Goal: Obtain resource: Download file/media

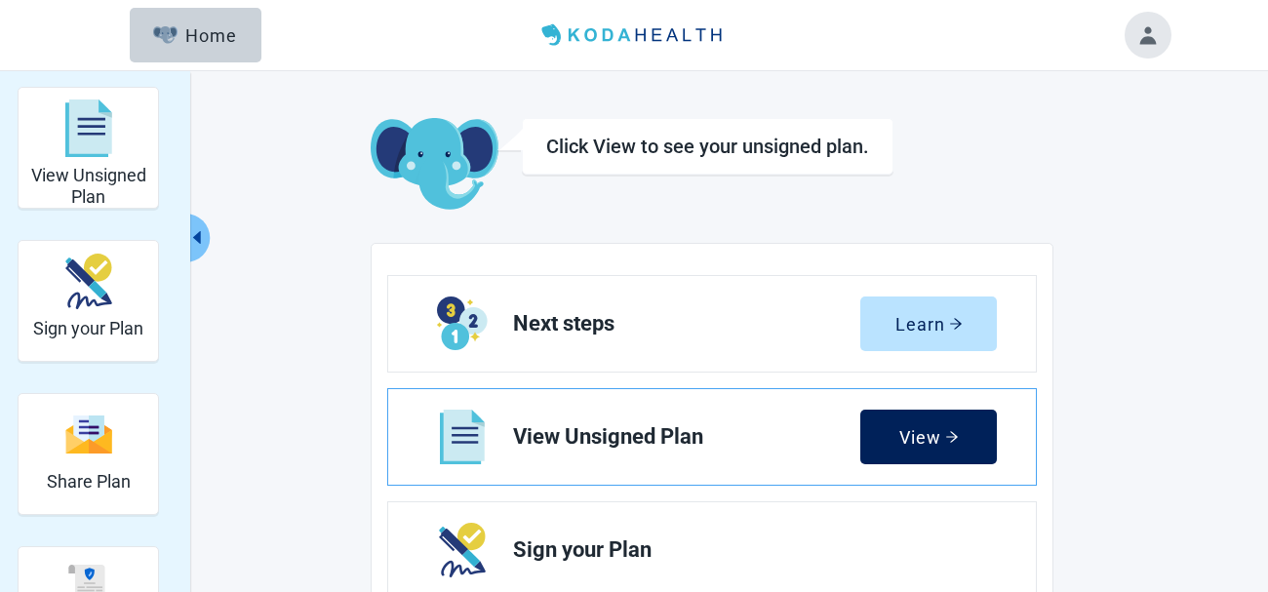
click at [939, 440] on div "View" at bounding box center [930, 437] width 60 height 20
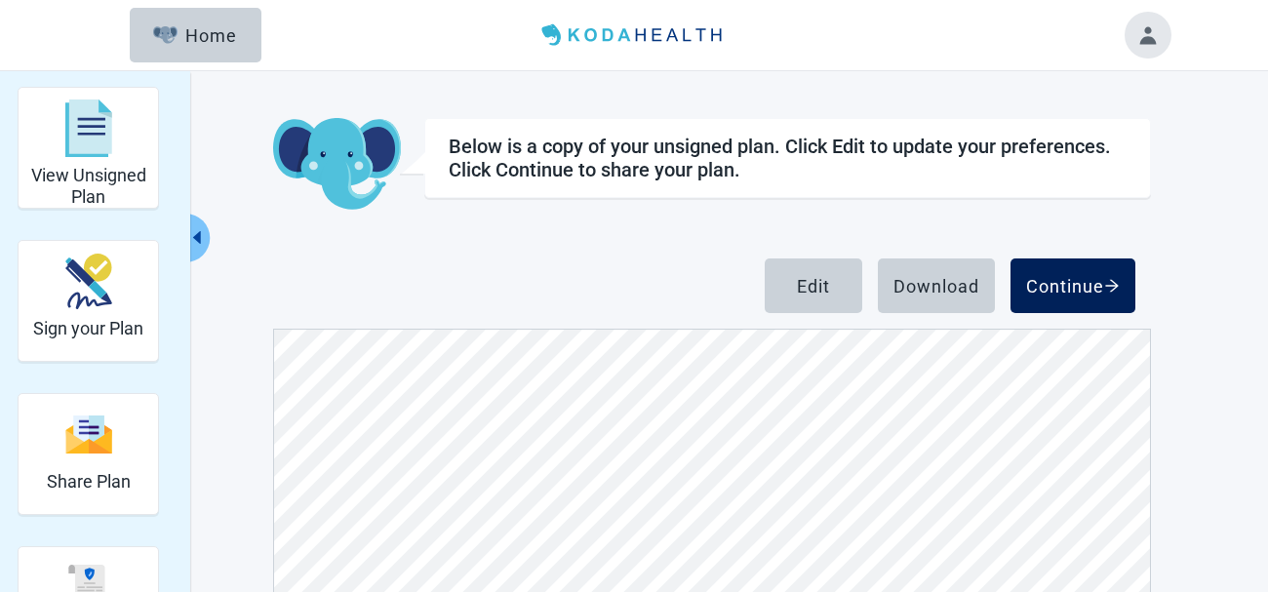
click at [1064, 286] on div "Continue" at bounding box center [1073, 286] width 94 height 20
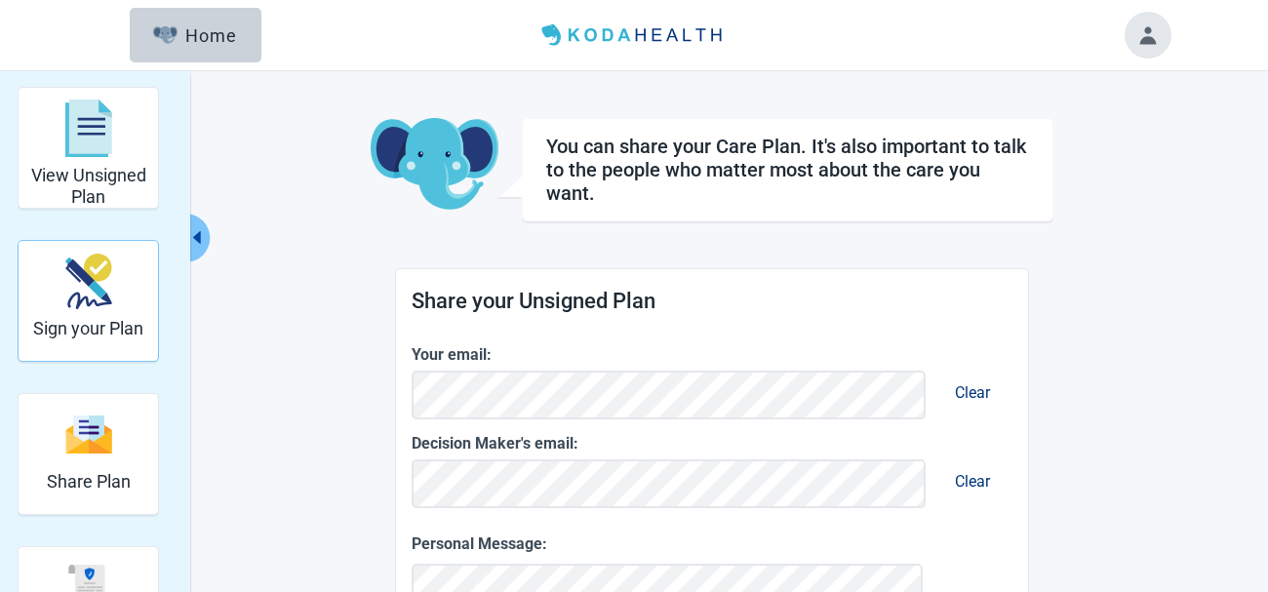
click at [65, 295] on img "Sign your Plan" at bounding box center [88, 282] width 47 height 56
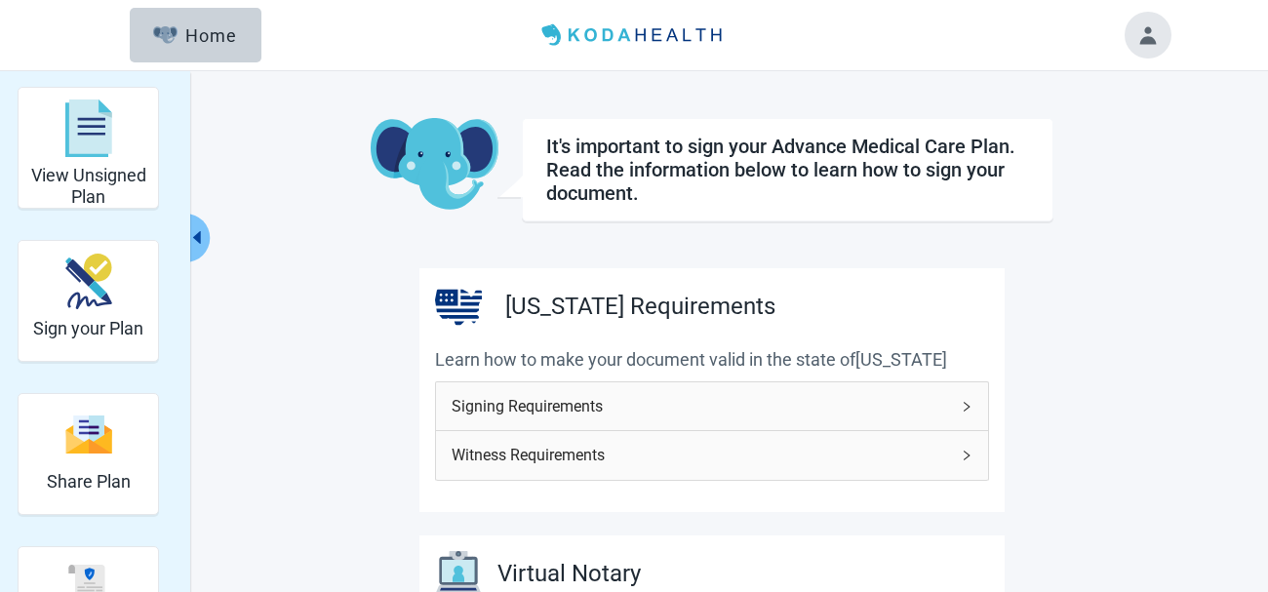
scroll to position [98, 0]
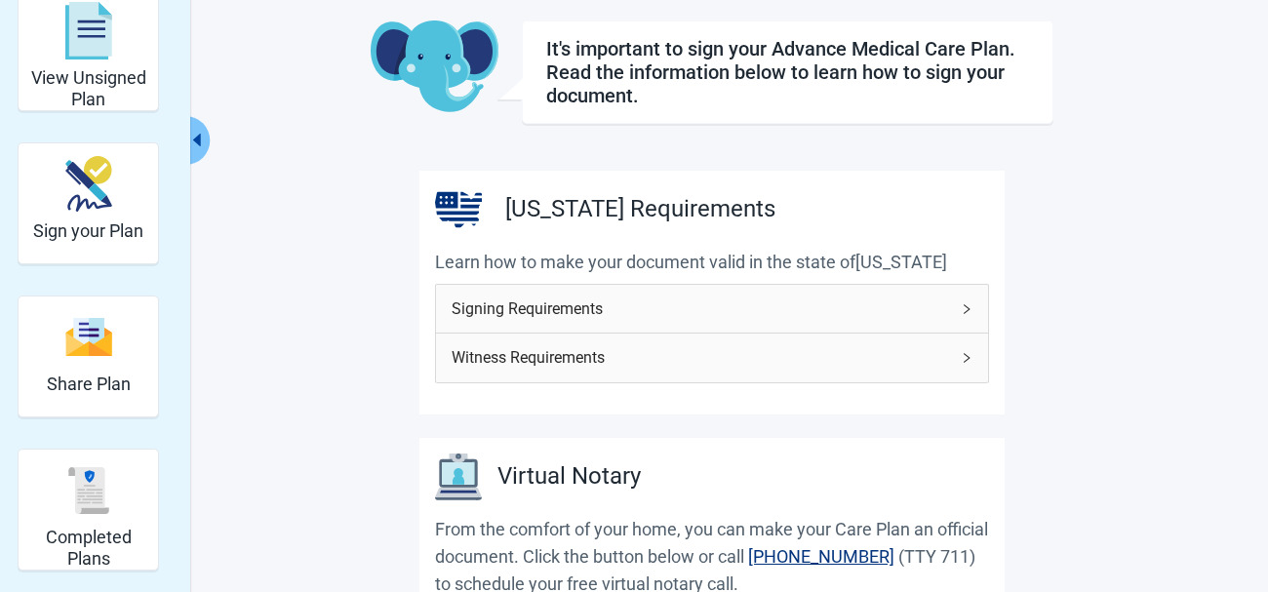
click at [962, 312] on icon "right" at bounding box center [967, 309] width 12 height 12
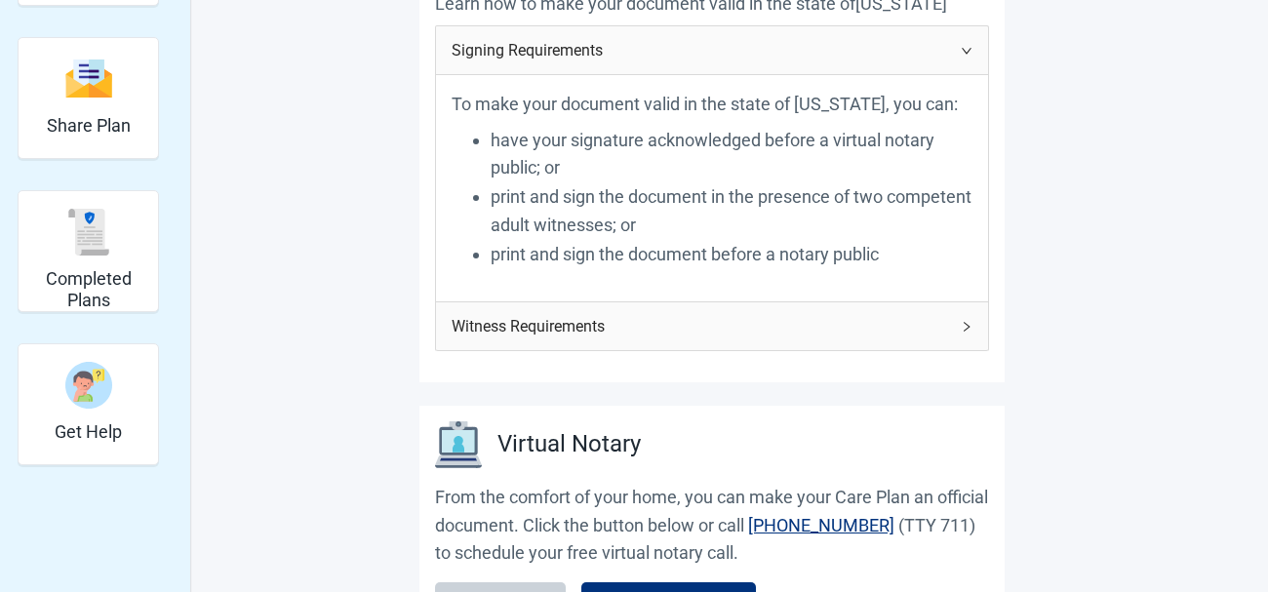
scroll to position [390, 0]
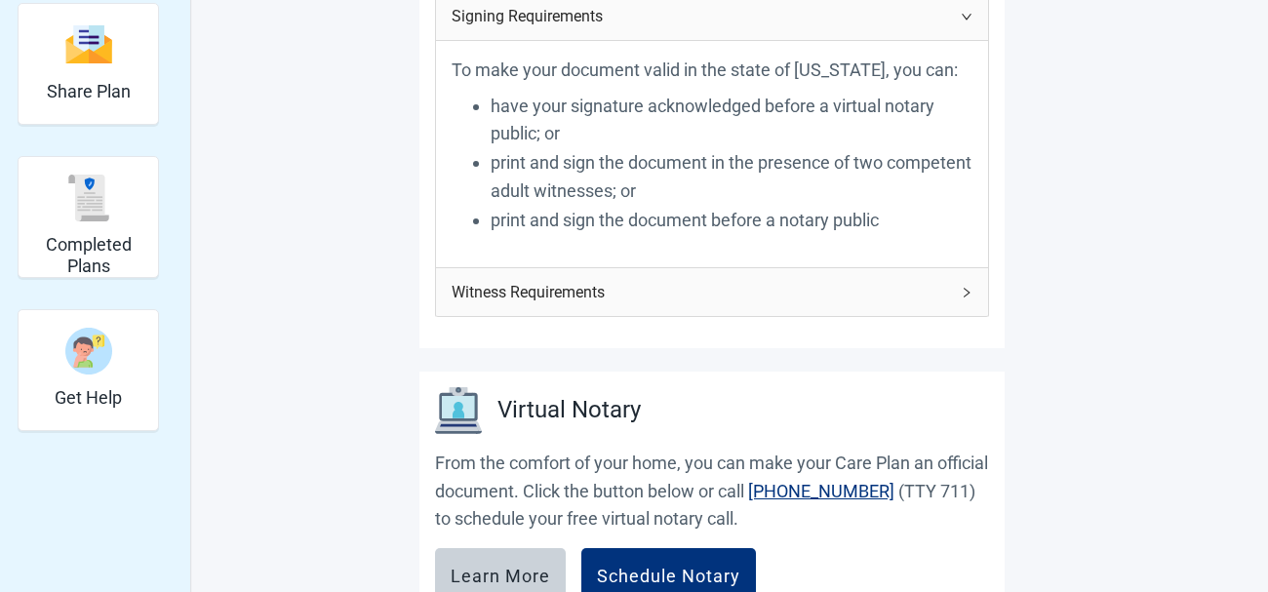
click at [966, 296] on icon "right" at bounding box center [967, 293] width 6 height 10
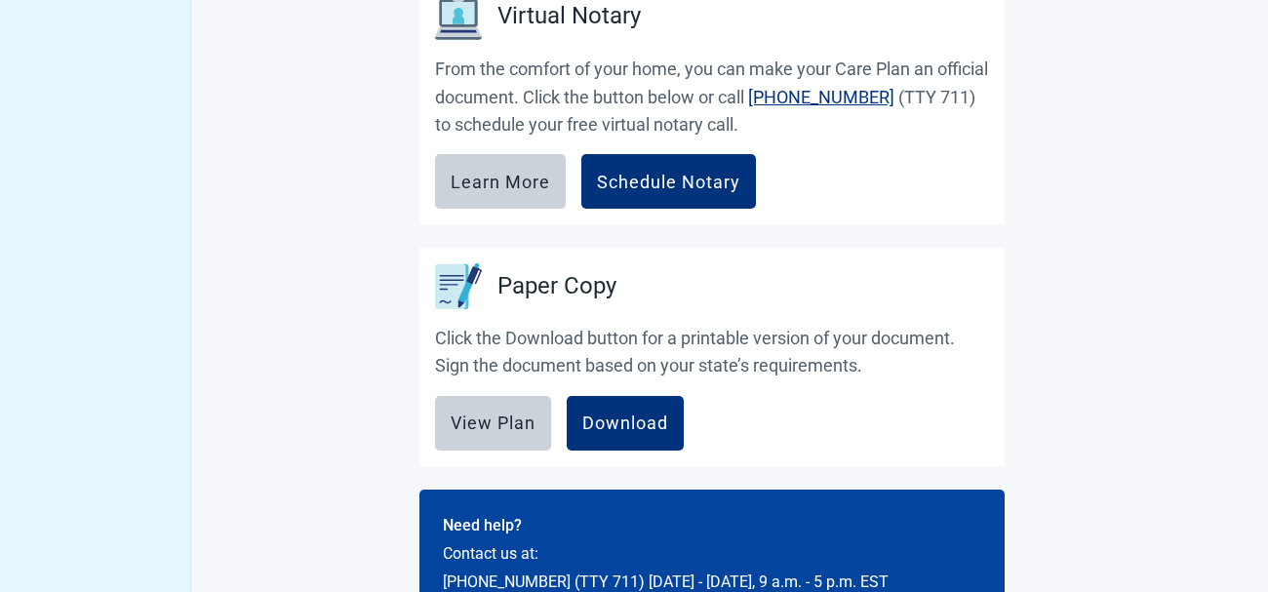
scroll to position [1268, 0]
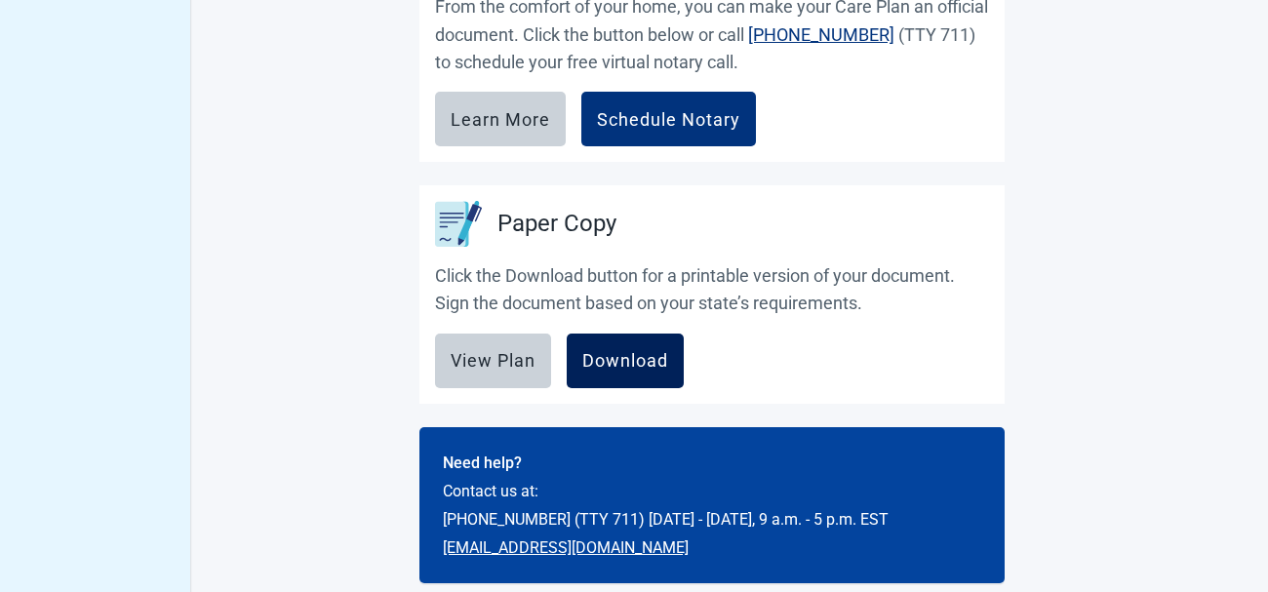
click at [616, 355] on div "Download" at bounding box center [626, 361] width 86 height 20
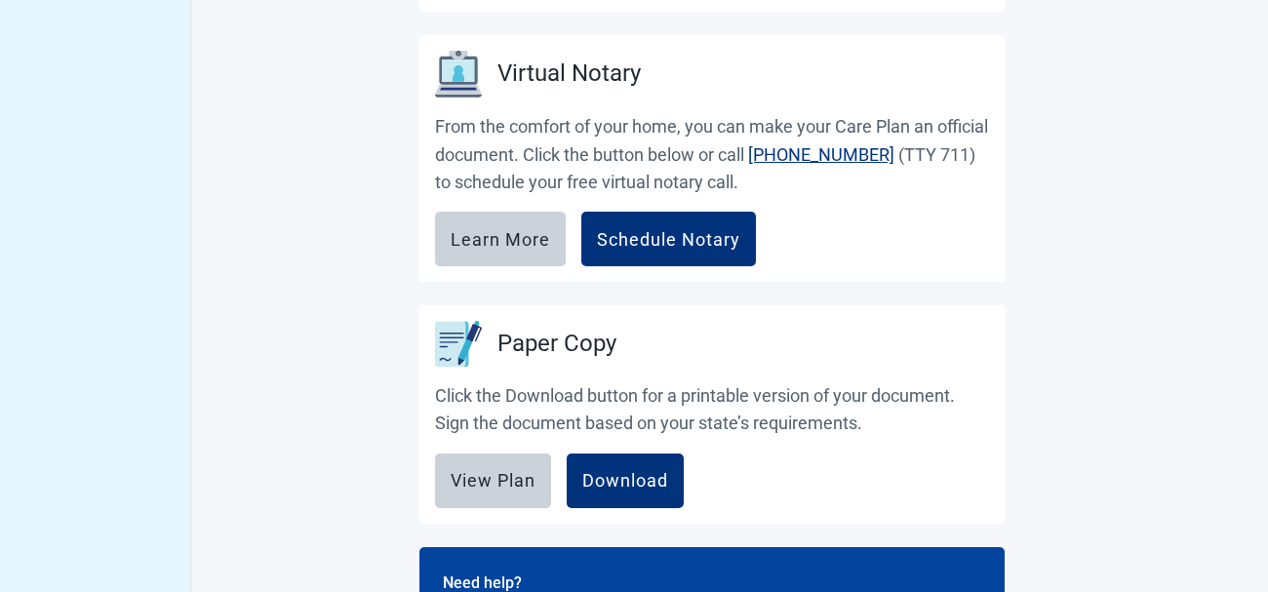
scroll to position [1096, 0]
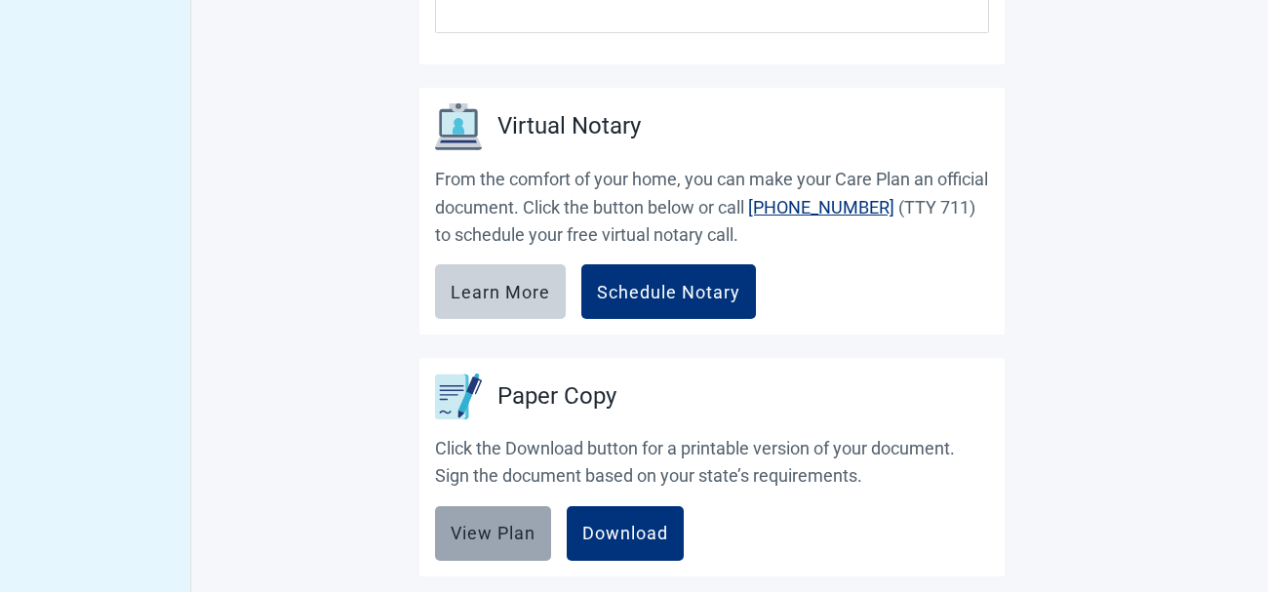
click at [511, 531] on div "View Plan" at bounding box center [493, 534] width 85 height 20
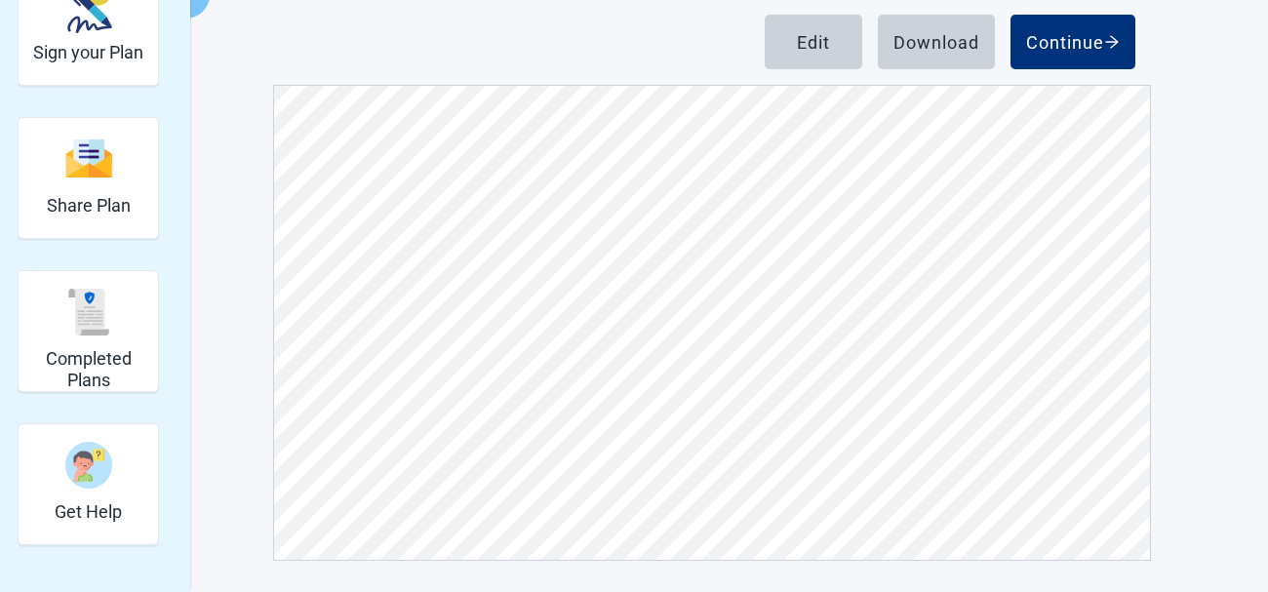
scroll to position [195, 0]
click at [953, 38] on div "Download" at bounding box center [937, 42] width 86 height 20
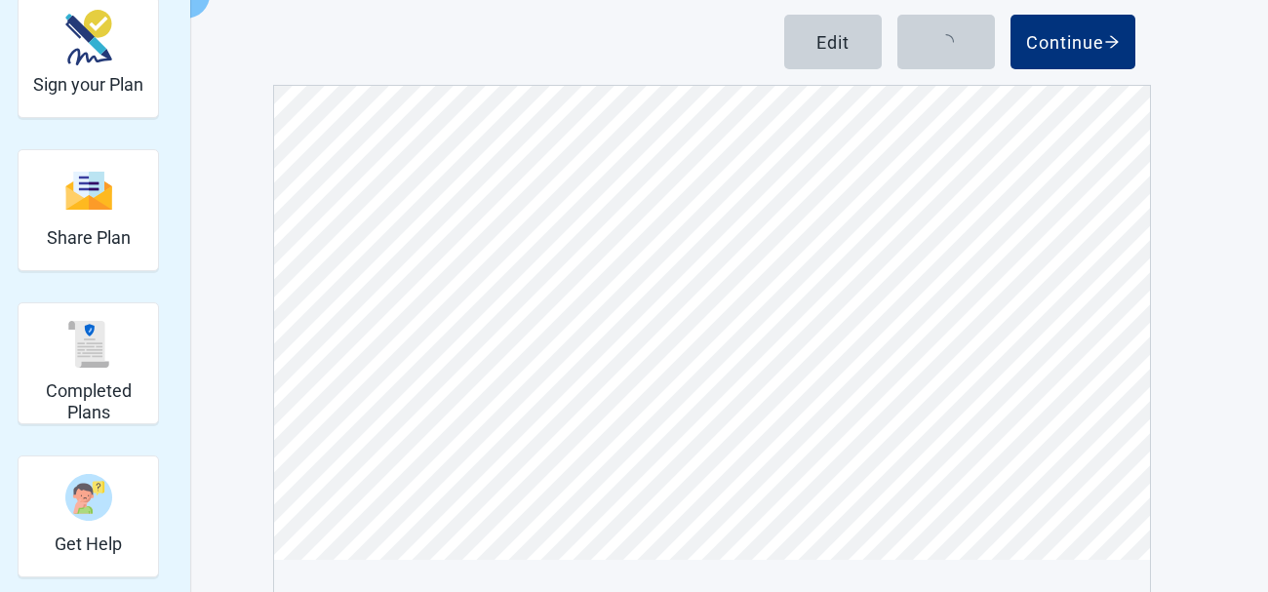
scroll to position [0, 0]
